Goal: Find contact information: Find contact information

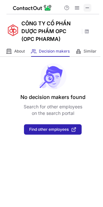
click at [86, 7] on span at bounding box center [87, 7] width 5 height 5
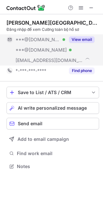
scroll to position [162, 103]
click at [80, 37] on button "View email" at bounding box center [82, 39] width 26 height 7
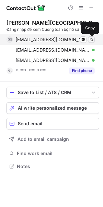
click at [91, 37] on button at bounding box center [91, 39] width 7 height 7
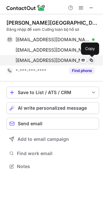
click at [89, 60] on span at bounding box center [91, 60] width 5 height 5
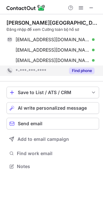
click at [84, 72] on button "Find phone" at bounding box center [82, 71] width 26 height 7
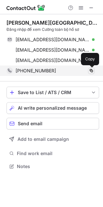
click at [90, 72] on span at bounding box center [91, 70] width 5 height 5
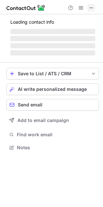
scroll to position [152, 103]
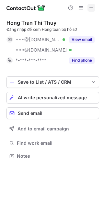
click at [93, 5] on span at bounding box center [91, 7] width 5 height 5
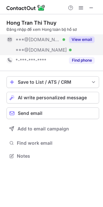
click at [89, 37] on button "View email" at bounding box center [82, 39] width 26 height 7
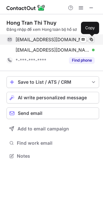
click at [93, 40] on span at bounding box center [91, 39] width 5 height 5
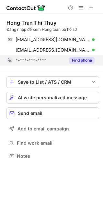
click at [81, 57] on div "Find phone" at bounding box center [80, 60] width 30 height 10
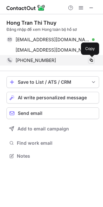
click at [93, 60] on span at bounding box center [91, 60] width 5 height 5
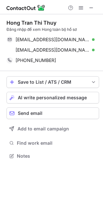
scroll to position [152, 103]
click at [90, 5] on span at bounding box center [91, 7] width 5 height 5
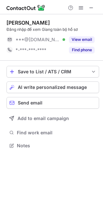
scroll to position [141, 103]
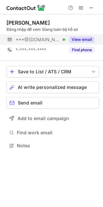
click at [80, 38] on button "View email" at bounding box center [82, 39] width 26 height 7
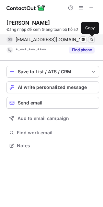
click at [92, 38] on span at bounding box center [91, 39] width 5 height 5
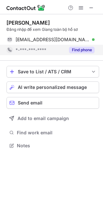
click at [75, 52] on button "Find phone" at bounding box center [82, 50] width 26 height 7
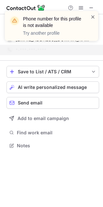
click at [93, 15] on span at bounding box center [93, 17] width 5 height 7
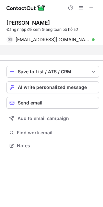
scroll to position [131, 103]
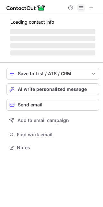
scroll to position [141, 103]
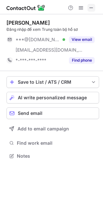
click at [88, 7] on button at bounding box center [92, 8] width 8 height 8
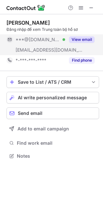
click at [74, 37] on button "View email" at bounding box center [82, 39] width 26 height 7
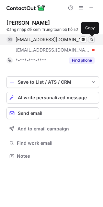
click at [91, 41] on span at bounding box center [91, 39] width 5 height 5
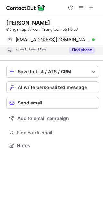
scroll to position [141, 103]
click at [86, 58] on div "Trung Phạm Đăng nhập để xem Trung toàn bộ hồ sơ trungpq217@gmail.com Verified S…" at bounding box center [53, 37] width 93 height 47
click at [81, 51] on button "Find phone" at bounding box center [82, 50] width 26 height 7
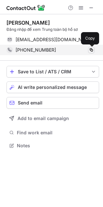
click at [93, 51] on span at bounding box center [91, 49] width 5 height 5
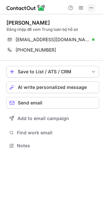
click at [91, 7] on span at bounding box center [91, 7] width 5 height 5
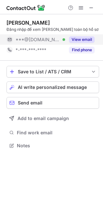
scroll to position [141, 103]
click at [77, 38] on button "View email" at bounding box center [82, 39] width 26 height 7
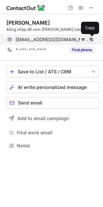
click at [90, 37] on span at bounding box center [91, 39] width 5 height 5
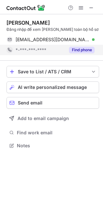
click at [82, 48] on button "Find phone" at bounding box center [82, 50] width 26 height 7
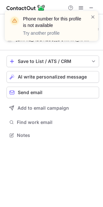
scroll to position [131, 103]
